Goal: Browse casually

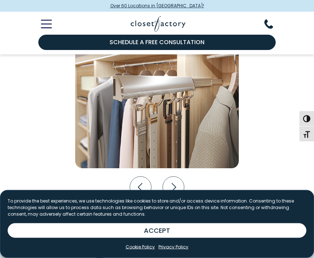
scroll to position [1254, 0]
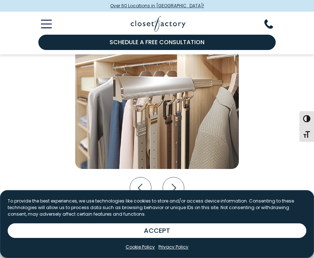
click at [176, 190] on icon "Next slide" at bounding box center [174, 189] width 22 height 22
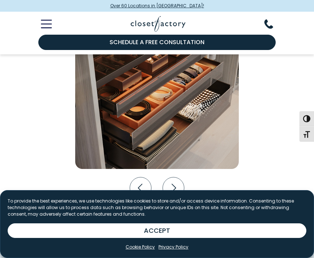
click at [180, 185] on icon "Next slide" at bounding box center [174, 189] width 22 height 22
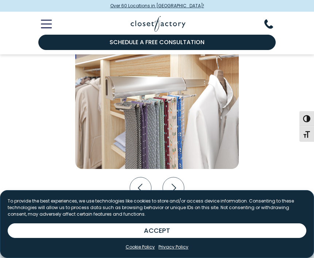
click at [181, 191] on icon "Next slide" at bounding box center [174, 189] width 22 height 22
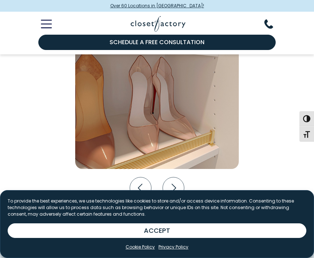
click at [182, 190] on icon "Next slide" at bounding box center [174, 189] width 22 height 22
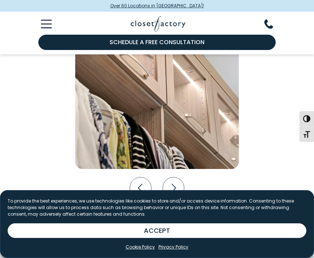
click at [182, 188] on icon "Next slide" at bounding box center [174, 189] width 22 height 22
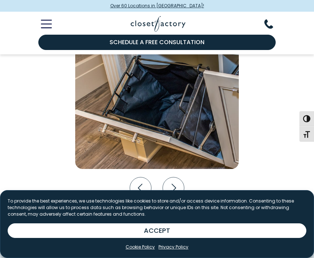
click at [181, 188] on icon "Next slide" at bounding box center [174, 189] width 22 height 22
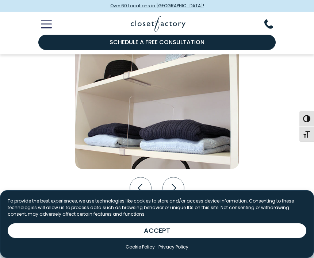
click at [180, 189] on icon "Next slide" at bounding box center [174, 189] width 22 height 22
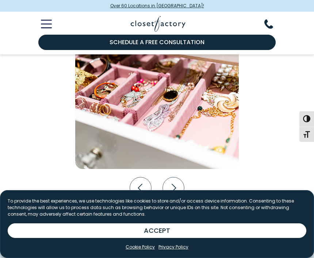
click at [180, 189] on icon "Next slide" at bounding box center [174, 189] width 22 height 22
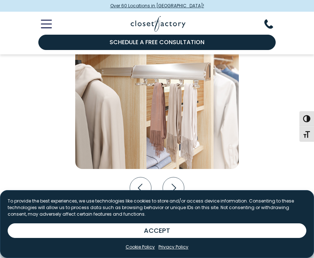
click at [182, 188] on icon "Next slide" at bounding box center [174, 189] width 22 height 22
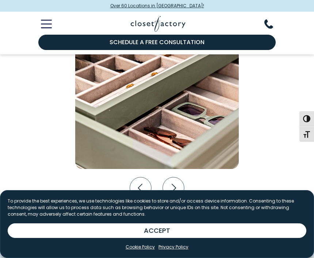
click at [182, 187] on icon "Next slide" at bounding box center [174, 189] width 22 height 22
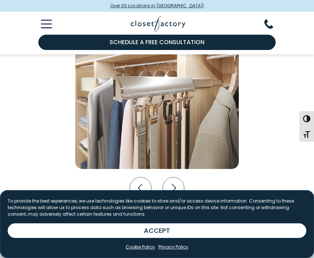
click at [181, 188] on icon "Next slide" at bounding box center [174, 189] width 22 height 22
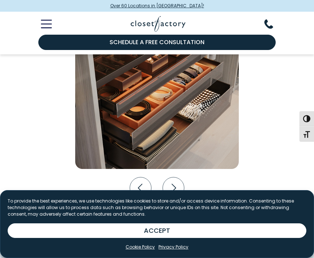
click at [182, 186] on icon "Next slide" at bounding box center [174, 189] width 22 height 22
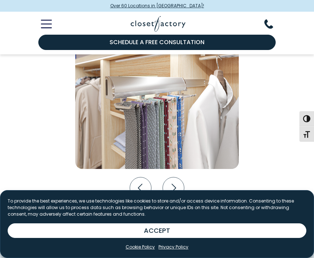
click at [181, 186] on icon "Next slide" at bounding box center [174, 189] width 22 height 22
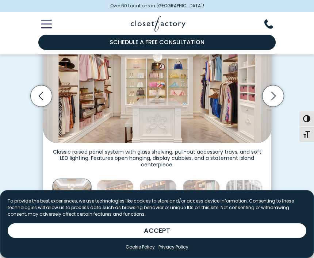
scroll to position [223, 0]
